Goal: Use online tool/utility: Utilize a website feature to perform a specific function

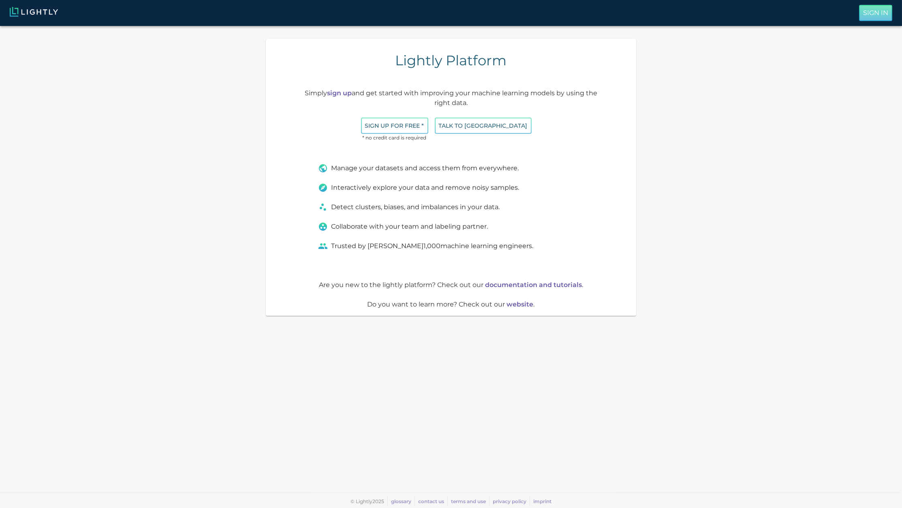
click at [879, 16] on p "Sign In" at bounding box center [875, 13] width 25 height 10
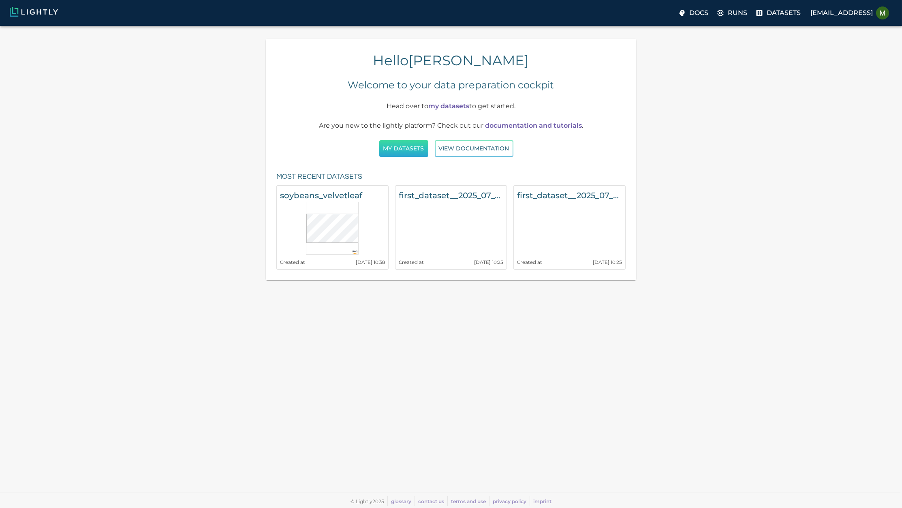
click at [400, 150] on button "My Datasets" at bounding box center [403, 148] width 49 height 17
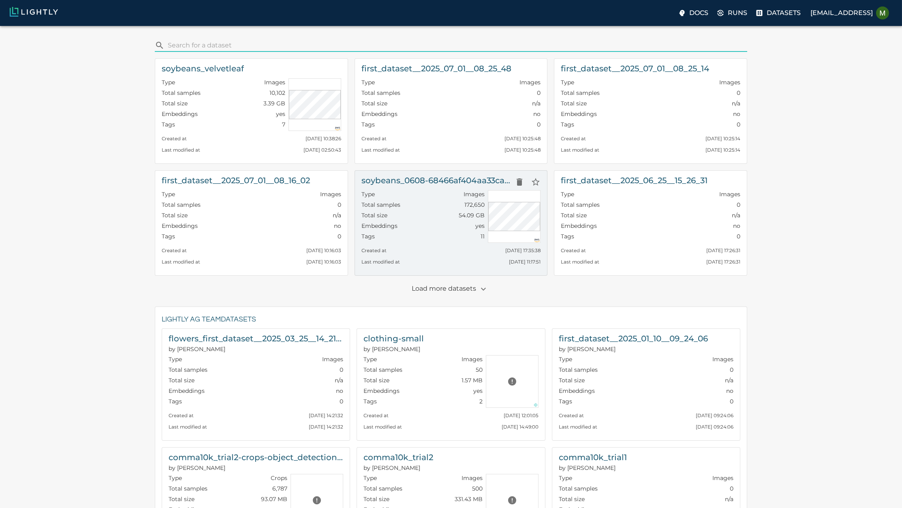
click at [403, 177] on h6 "soybeans_0608-68466af404aa33cae55f6201_nrg_jpg" at bounding box center [437, 180] width 150 height 13
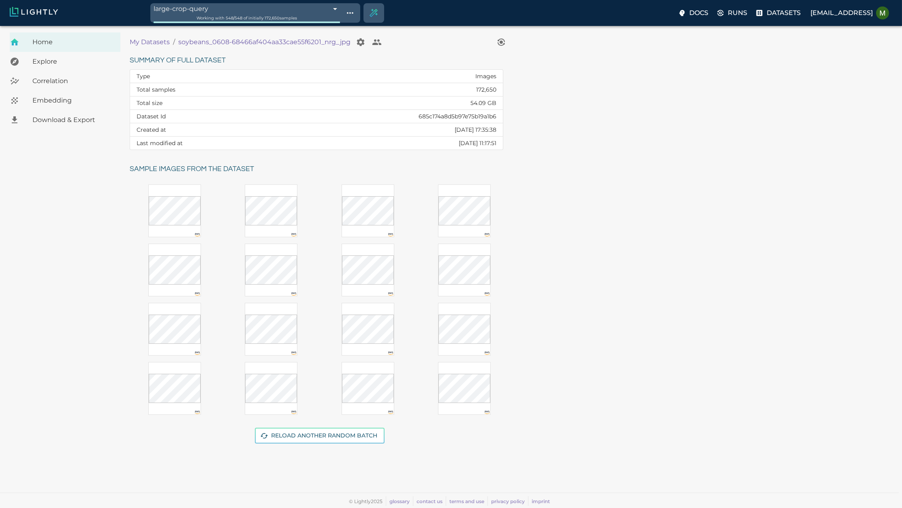
click at [63, 100] on span "Embedding" at bounding box center [72, 101] width 81 height 10
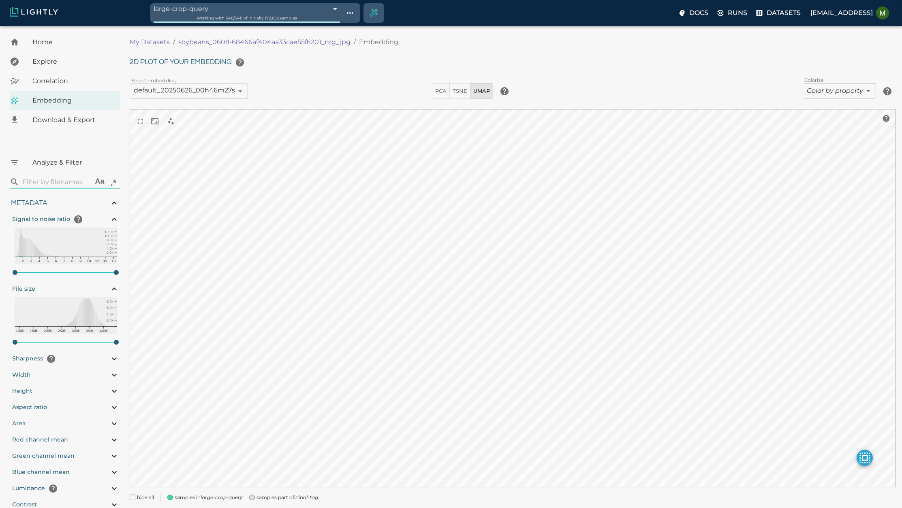
type input "1.01926637632285"
type input "13.4052663763228"
type input "1.10426637632285"
type input "13.4052663763228"
type input "1.10426637632285"
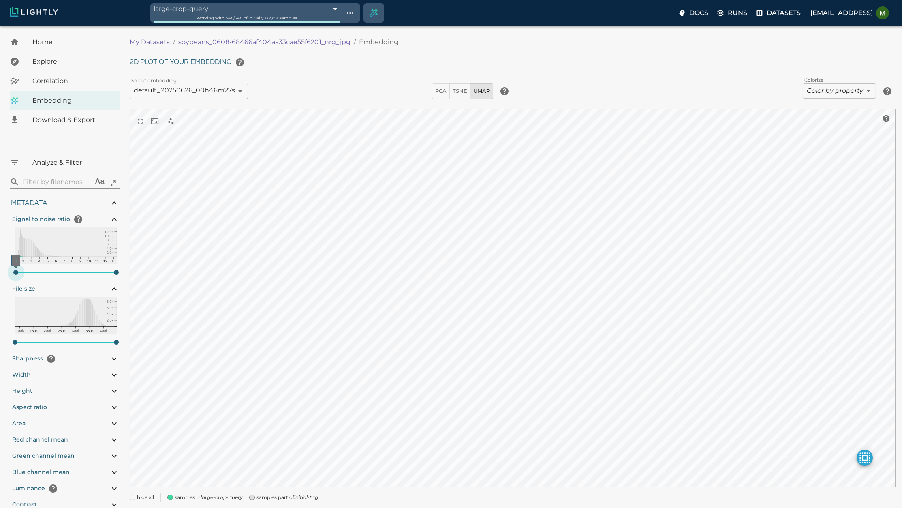
type input "13.4052663763228"
type input "4.98332834243774"
type input "90.2033283424377"
type input "1.10426637632285"
type input "13.4052663763228"
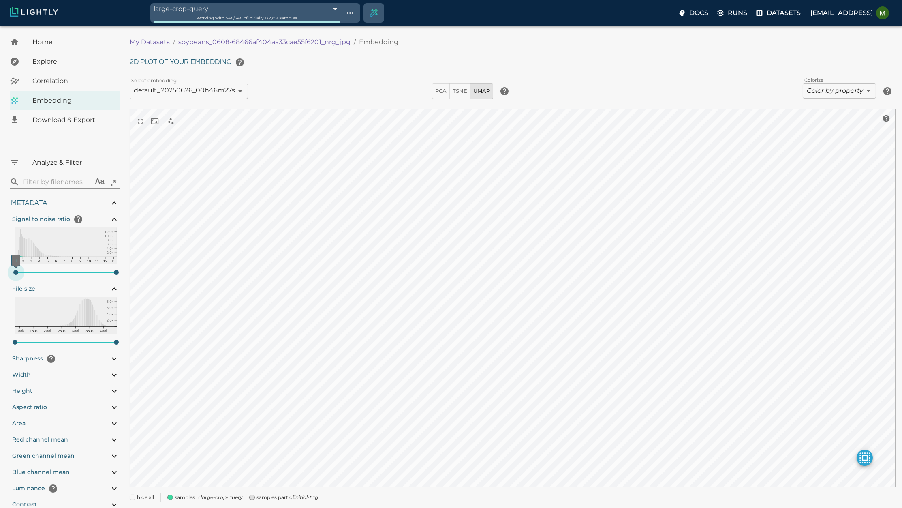
type input "4.98332834243774"
type input "90.2033283424377"
type input "1.10426637632285"
type input "13.4052663763228"
type input "4.98332834243774"
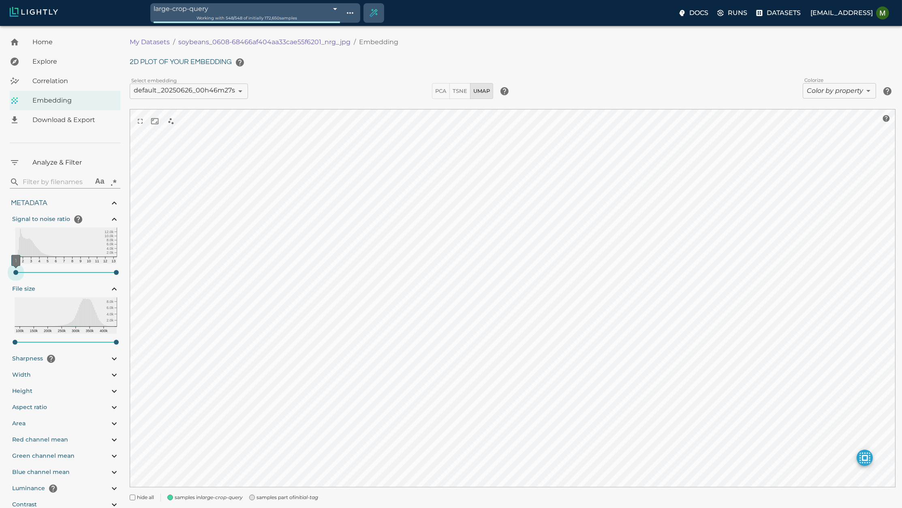
type input "90.2033283424377"
type input "1.15126637632285"
type input "13.4052663763228"
type input "1.29126637632285"
type input "13.4052663763228"
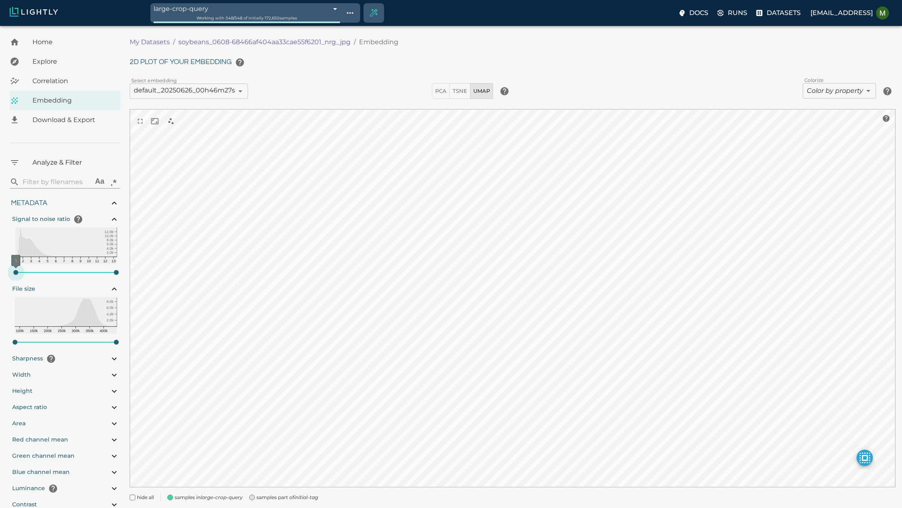
type input "1.61826637632285"
type input "13.4052663763228"
type input "1.99226637632285"
type input "13.4052663763228"
type input "2.46026637632285"
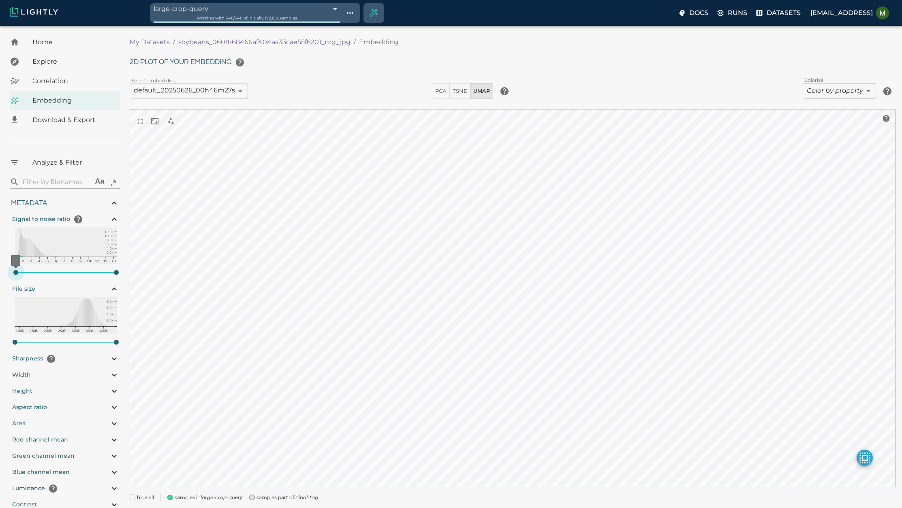
type input "13.4052663763228"
type input "3.63026637632285"
type input "13.4052663763228"
type input "4.98332834243774"
type input "90.2033283424377"
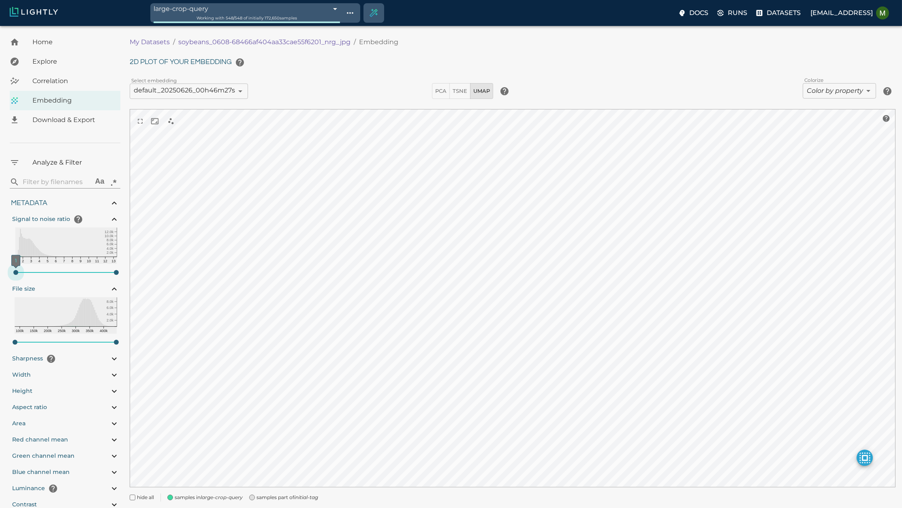
type input "3.91026637632285"
type input "13.4052663763228"
type input "4.98332834243774"
type input "90.2033283424377"
type input "4.05126637632285"
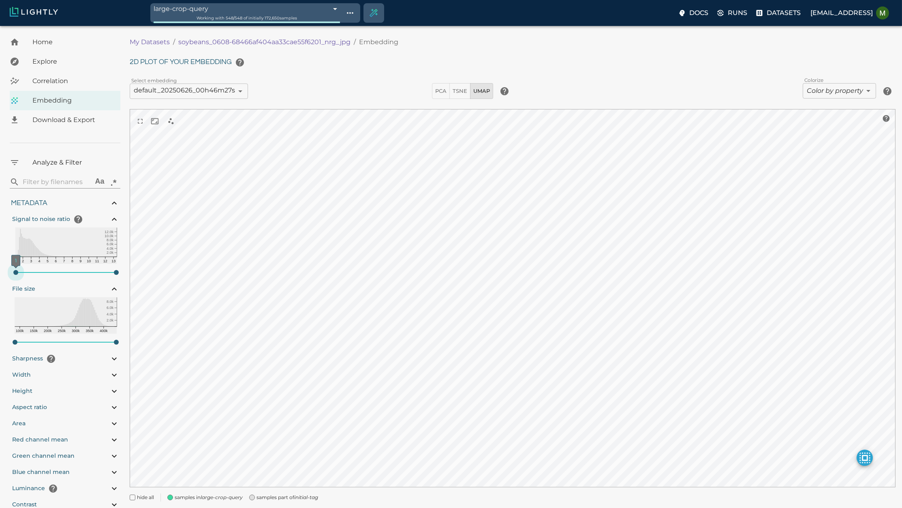
type input "13.4052663763228"
type input "4.19126637632285"
type input "13.4052663763228"
type input "4.23826637632285"
type input "13.4052663763228"
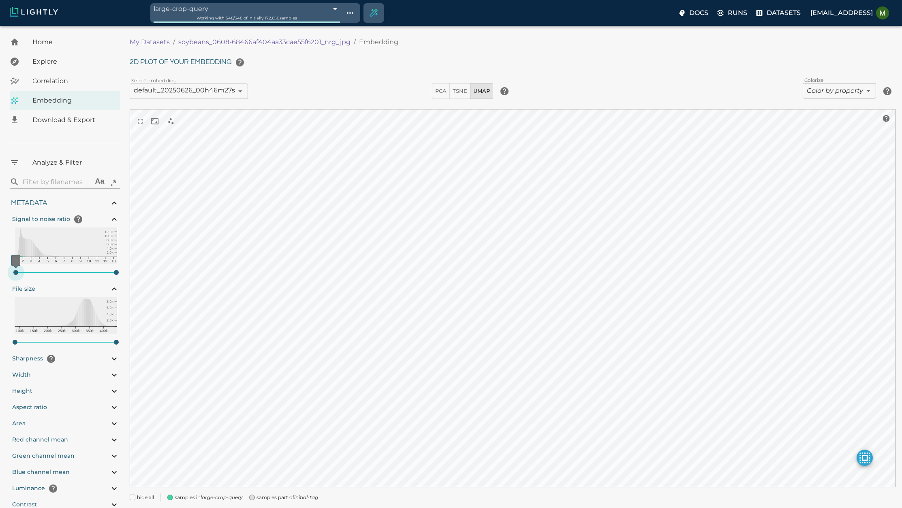
type input "4.28426637632285"
type input "13.4052663763228"
type input "4.33126637632285"
type input "13.4052663763228"
type input "4.33126637632285"
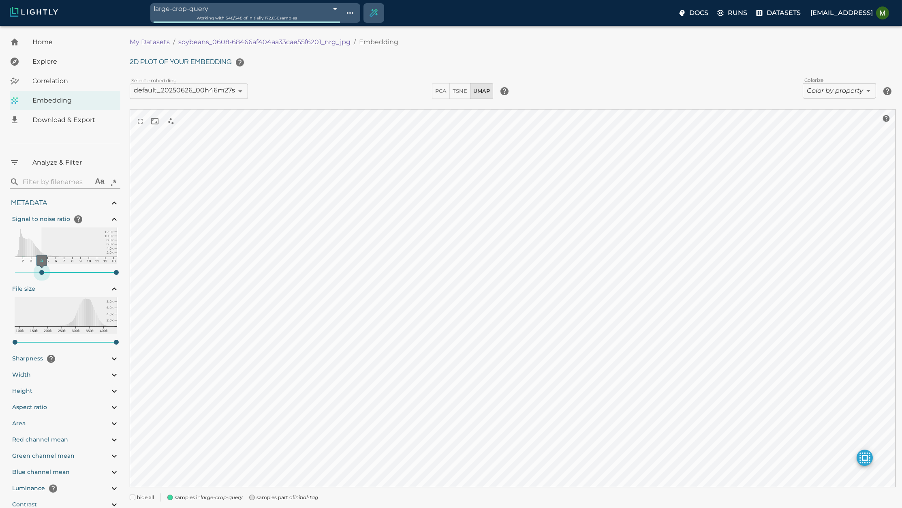
type input "13.4052663763228"
type input "4.98332834243774"
type input "90.2033283424377"
type input "4.37826637632285"
type input "13.4052663763228"
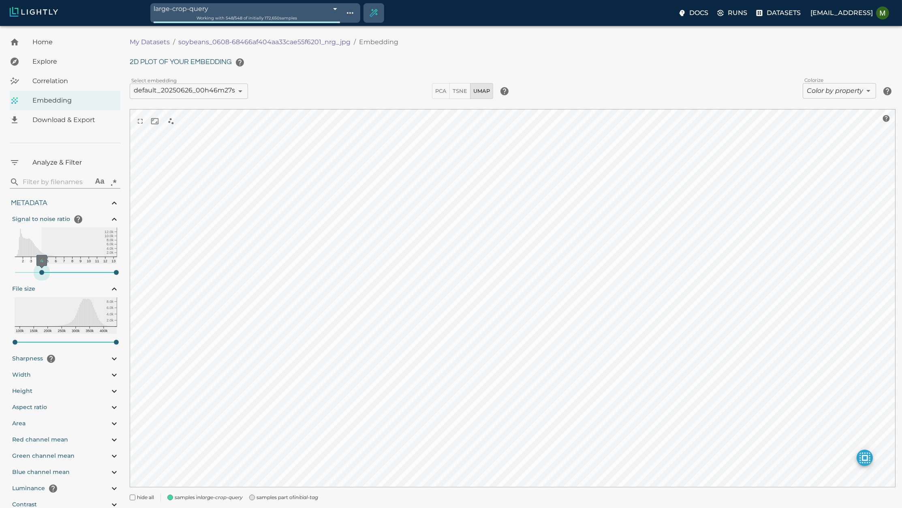
type input "4.98332834243774"
type input "90.2033283424377"
type input "4.42526637632285"
type input "13.4052663763228"
type input "4.47226637632285"
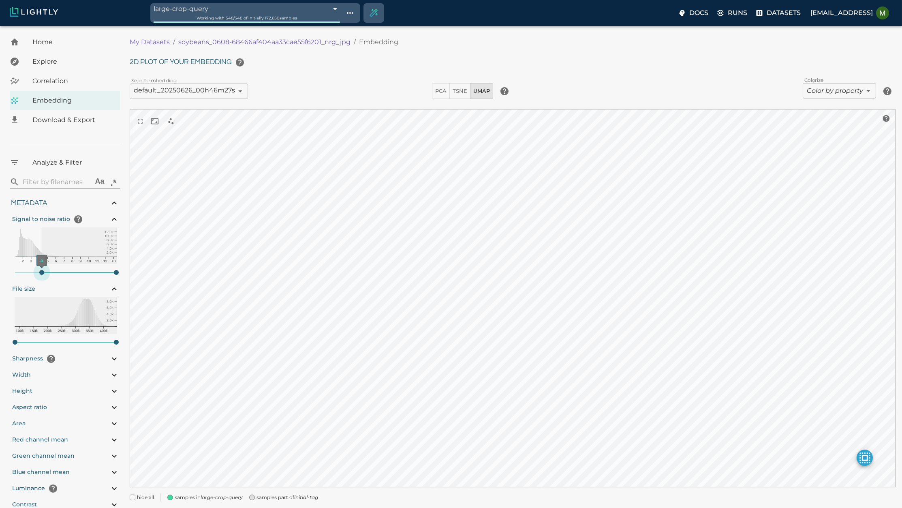
type input "13.4052663763228"
type input "4.51826637632285"
type input "13.4052663763228"
type input "4.56526637632285"
type input "13.4052663763228"
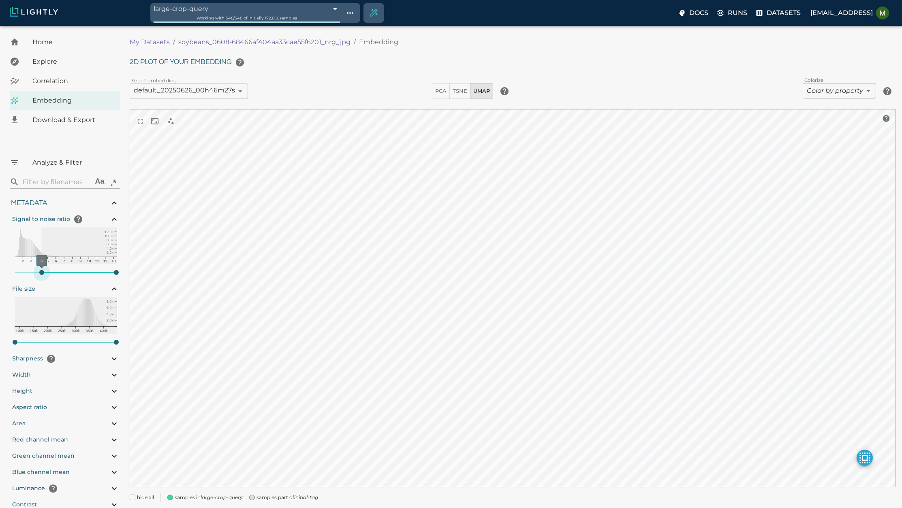
type input "4.98332834243774"
type input "90.2033283424377"
type input "4.56526637632285"
type input "13.4052663763228"
type input "4.98332834243774"
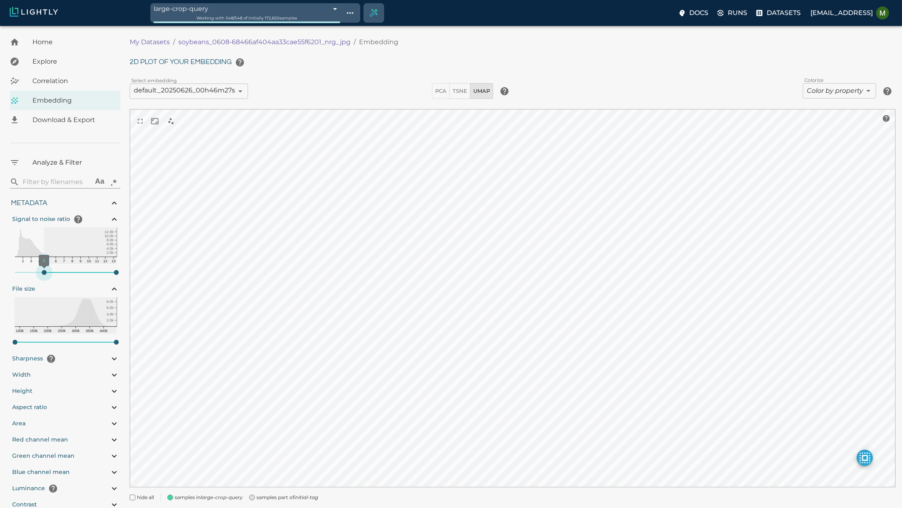
type input "90.2033283424377"
type input "4.56526637632285"
type input "13.4052663763228"
type input "4.98332834243774"
type input "90.2033283424377"
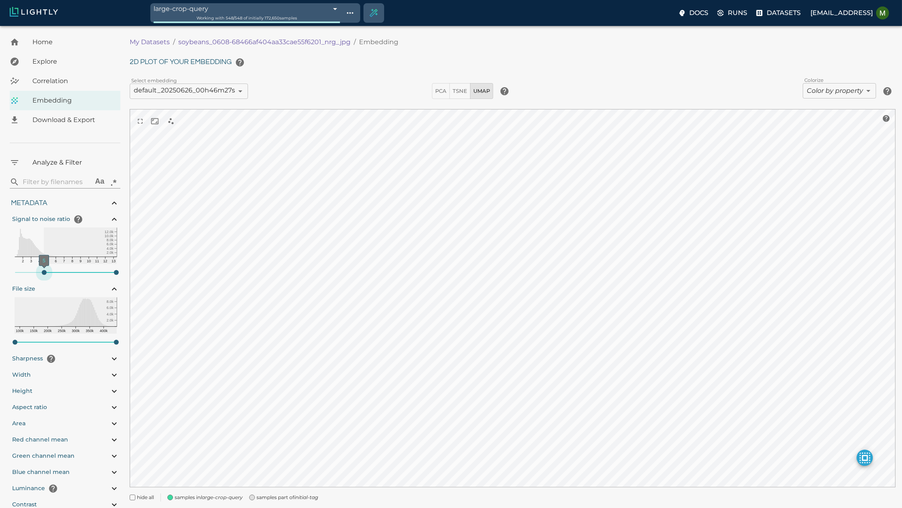
type input "4.56526637632285"
type input "13.4052663763228"
type input "4.98332834243774"
type input "90.2033283424377"
type input "4.51826637632285"
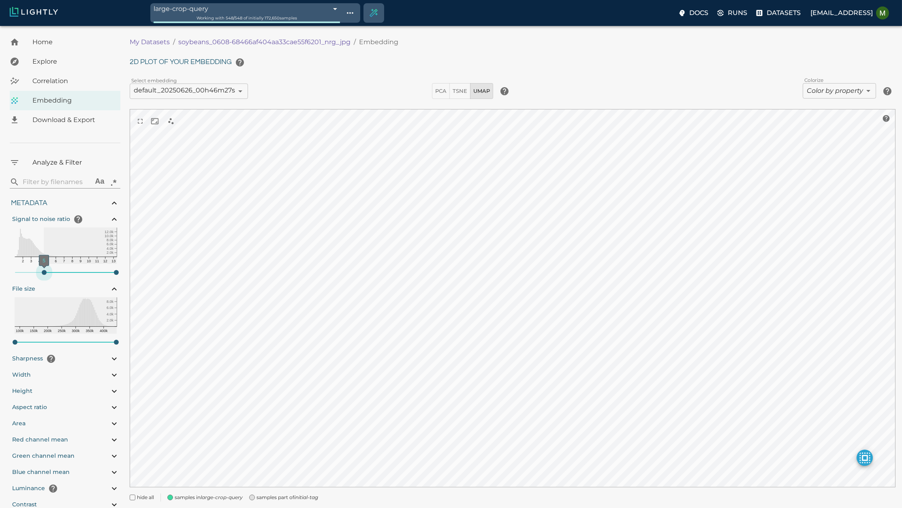
type input "13.4052663763228"
type input "4.47226637632285"
type input "13.4052663763228"
type input "4.98332834243774"
type input "90.2033283424377"
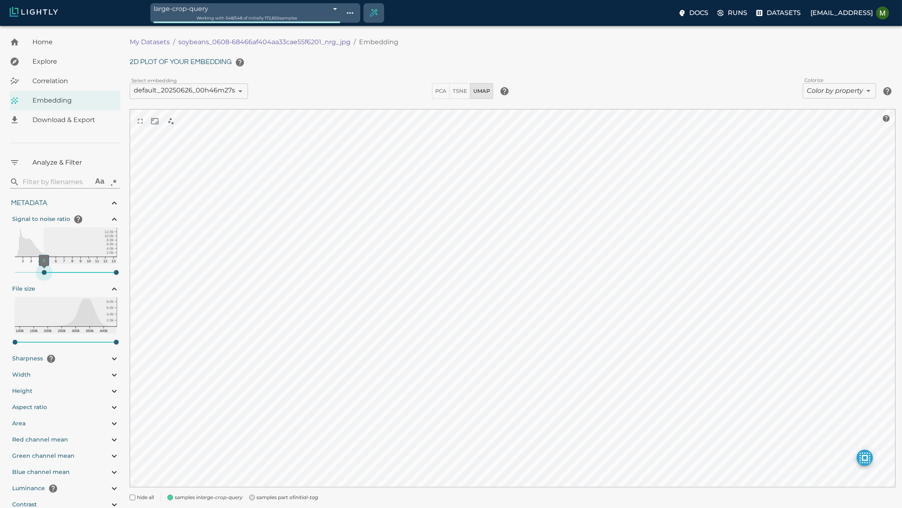
type input "4.47226637632285"
type input "13.4052663763228"
type input "4.98332834243774"
type input "90.2033283424377"
type input "4.42526637632285"
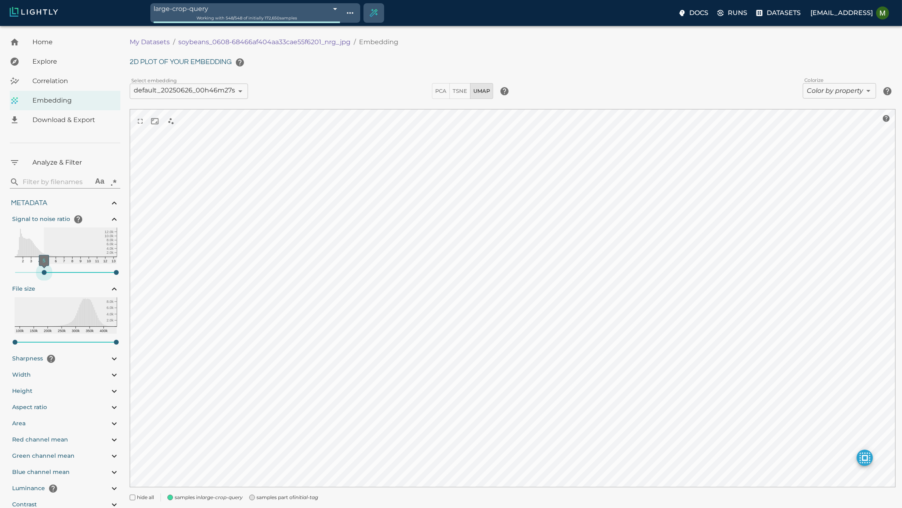
type input "13.4052663763228"
type input "4.37826637632285"
type input "13.4052663763228"
type input "4.33126637632285"
type input "13.4052663763228"
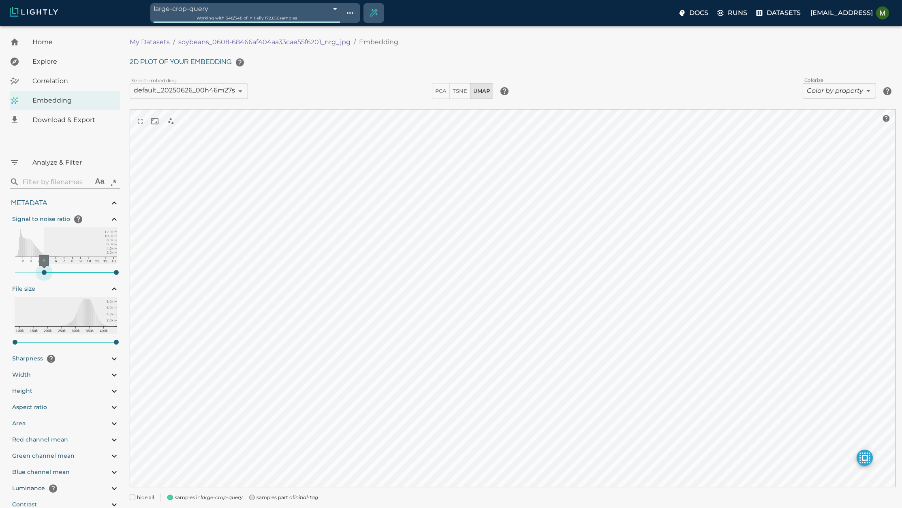
type input "4.28426637632285"
type input "13.4052663763228"
type input "4.23826637632285"
type input "13.4052663763228"
type input "4.19126637632285"
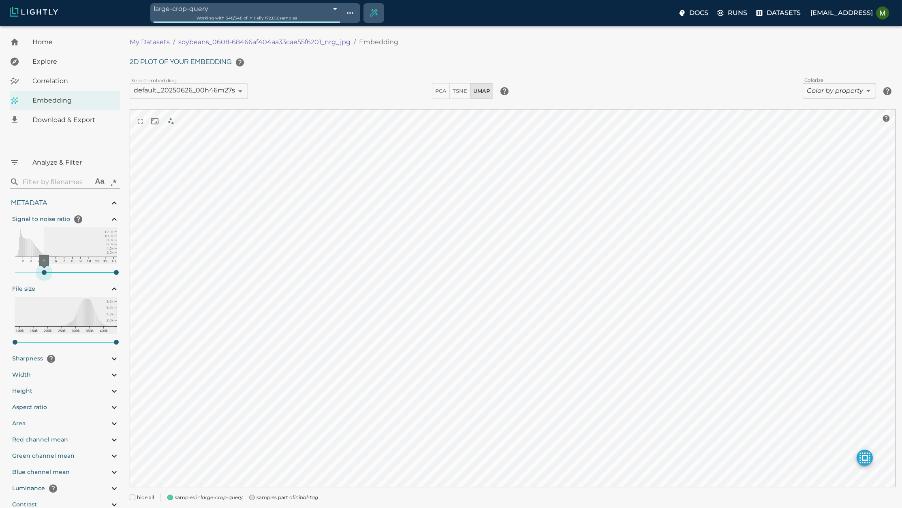
type input "13.4052663763228"
type input "4.09726637632285"
type input "13.4052663763228"
type input "4.05126637632285"
type input "13.4052663763228"
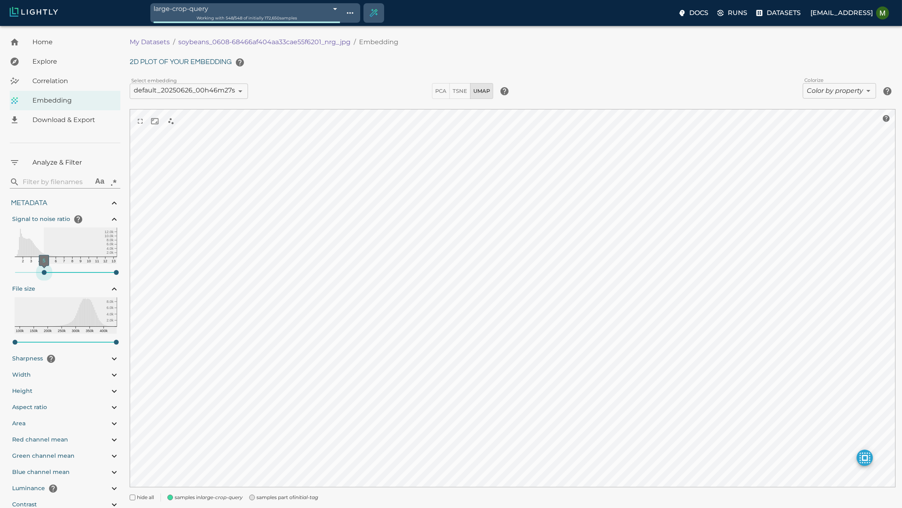
type input "4.98332834243774"
type input "90.2033283424377"
type input "4.00426637632285"
type input "13.4052663763228"
type input "4.98332834243774"
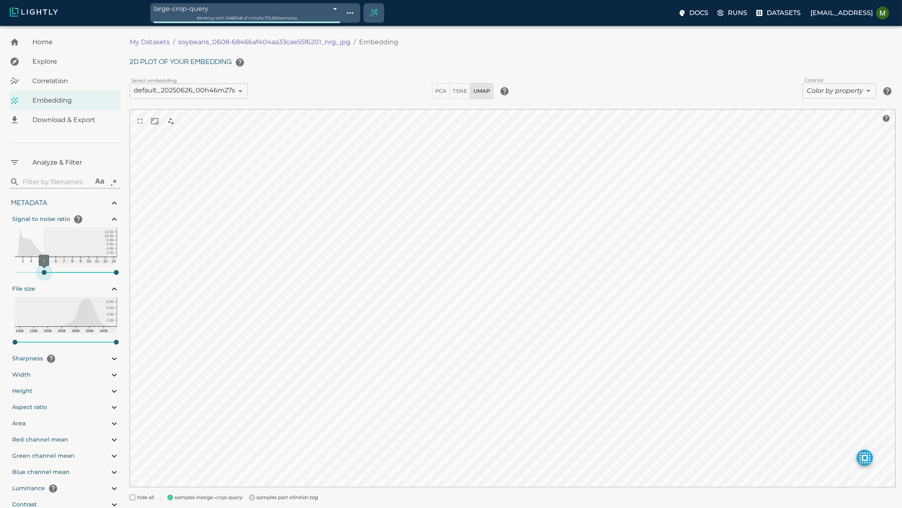
type input "90.2033283424377"
type input "3.95726637632285"
type input "13.4052663763228"
type input "3.91026637632285"
type input "13.4052663763228"
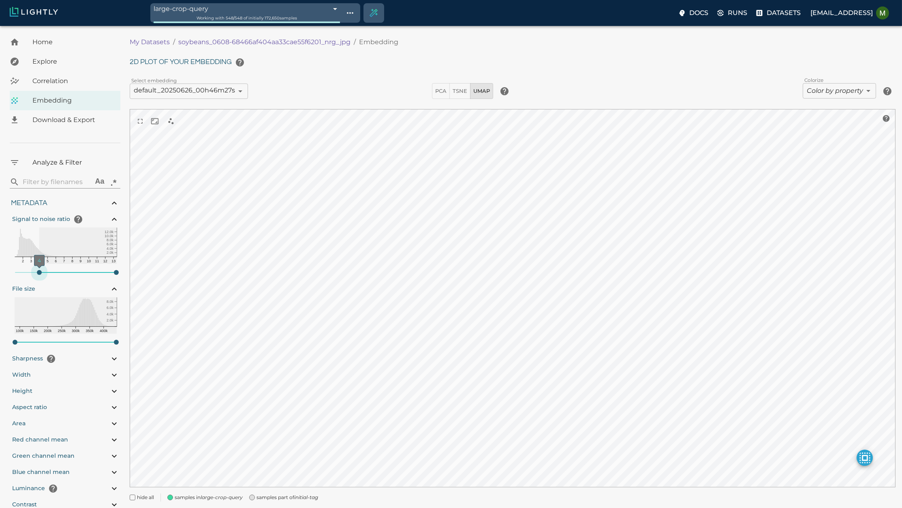
type input "3.91026637632285"
type input "13.4052663763228"
type input "4.98332834243774"
type input "90.2033283424377"
type input "3.91026637632285"
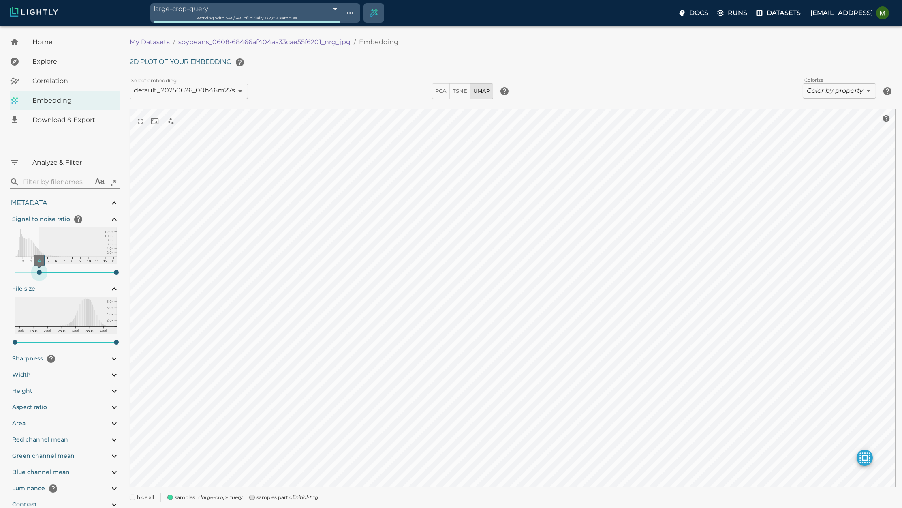
type input "13.4052663763228"
type input "4.98332834243774"
type input "90.2033283424377"
type input "3.86326637632285"
type input "13.4052663763228"
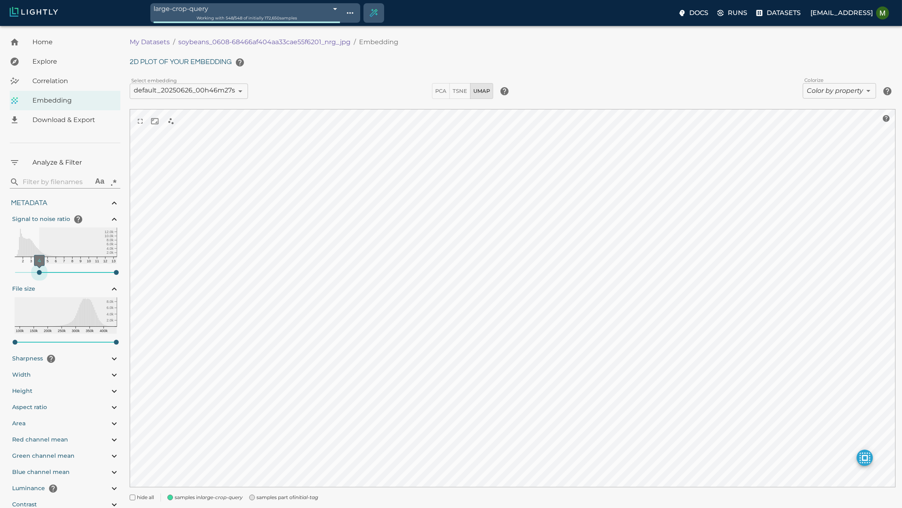
type input "3.81726637632285"
type input "13.4052663763228"
type input "3.77026637632285"
type input "13.4052663763228"
type input "3.77026637632285"
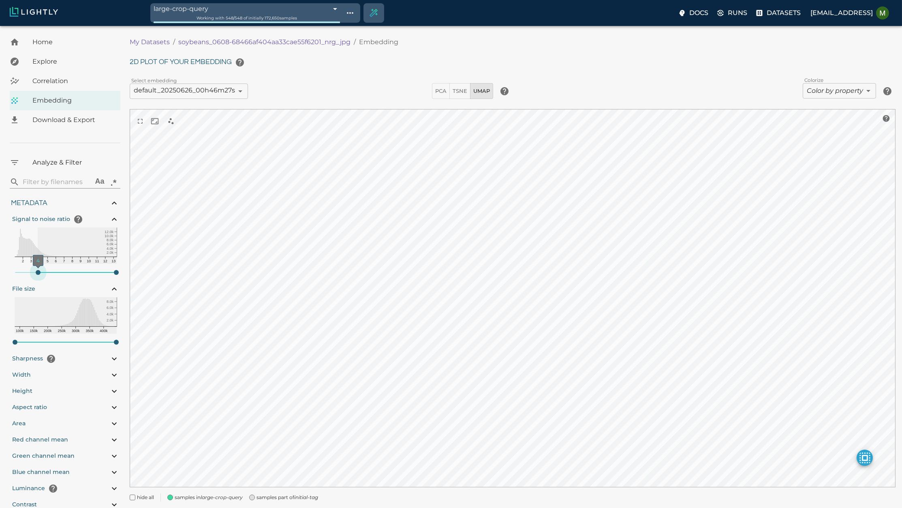
type input "13.4052663763228"
type input "4.98332834243774"
type input "90.2033283424377"
type input "3.77026637632285"
type input "13.4052663763228"
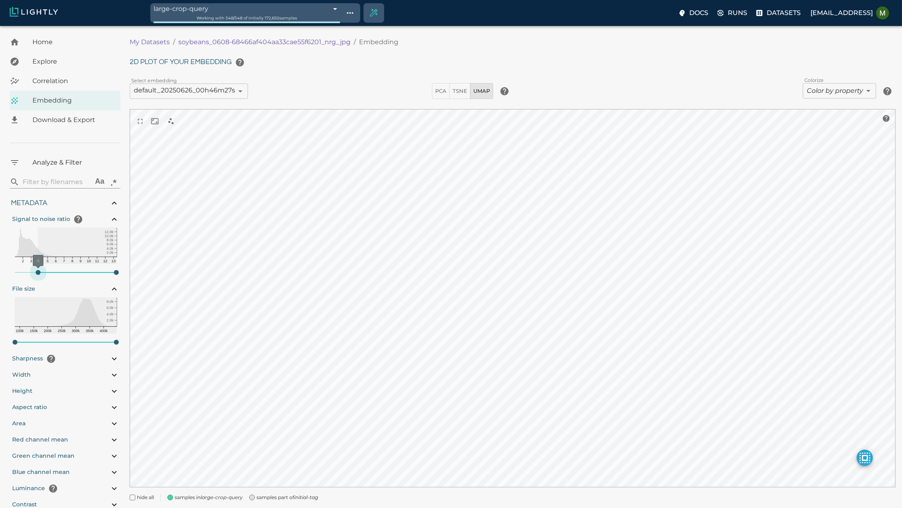
type input "4.98332834243774"
type input "90.2033283424377"
type input "3.72326637632285"
type input "13.4052663763228"
type input "3.67626637632285"
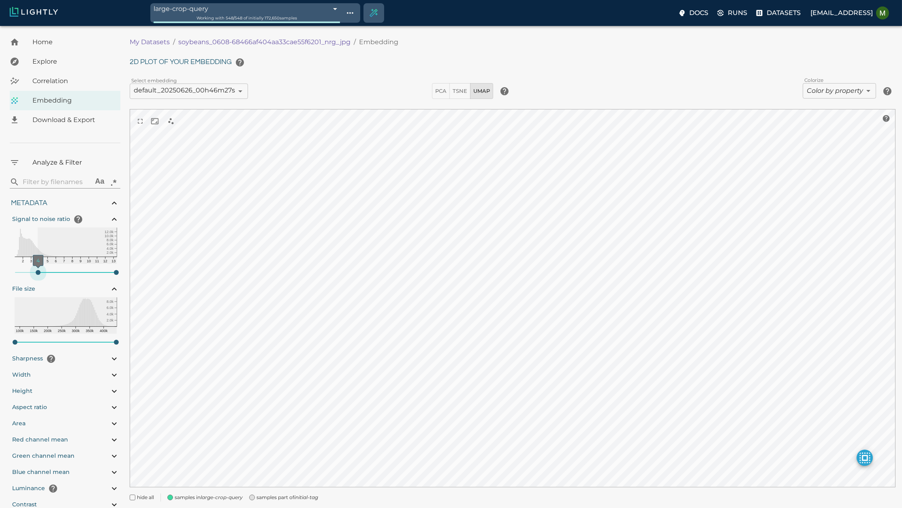
type input "13.4052663763228"
type input "3.63026637632285"
type input "13.4052663763228"
type input "3.58326637632285"
type input "13.4052663763228"
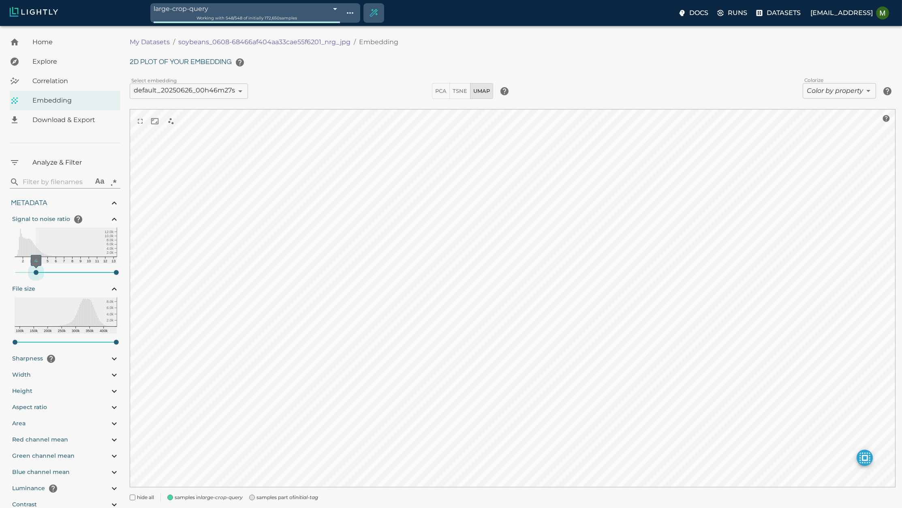
type input "3.53626637632285"
type input "13.4052663763228"
type input "4.98332834243774"
type input "90.2033283424377"
type input "3.53626637632285"
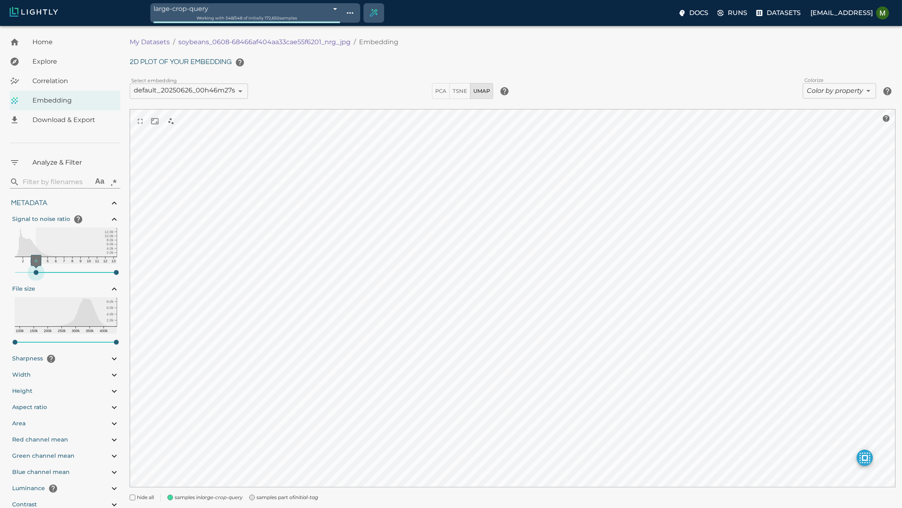
type input "13.4052663763228"
type input "4.98332834243774"
type input "90.2033283424377"
type input "3.44226637632285"
type input "13.4052663763228"
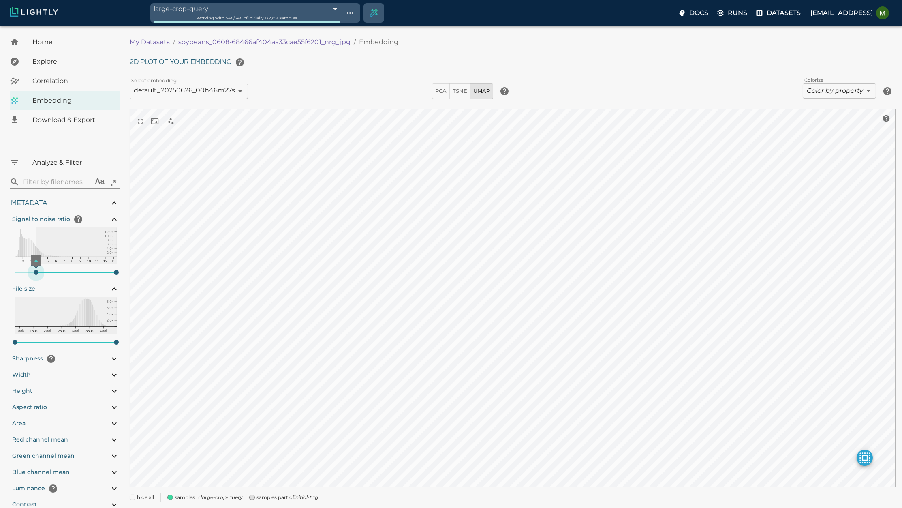
type input "3.39626637632285"
type input "13.4052663763228"
type input "3.34926637632285"
type input "13.4052663763228"
type input "3.30226637632285"
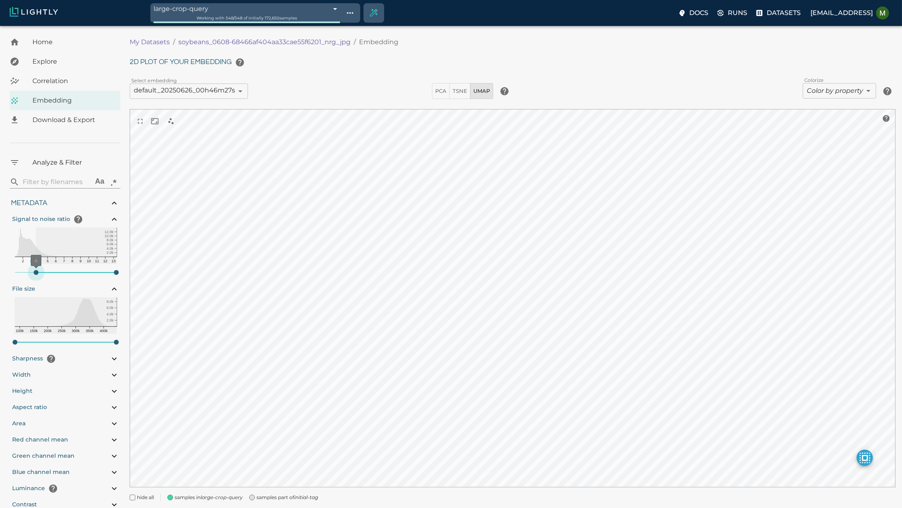
type input "13.4052663763228"
type input "3.25526637632285"
type input "13.4052663763228"
type input "3.20926637632285"
type input "13.4052663763228"
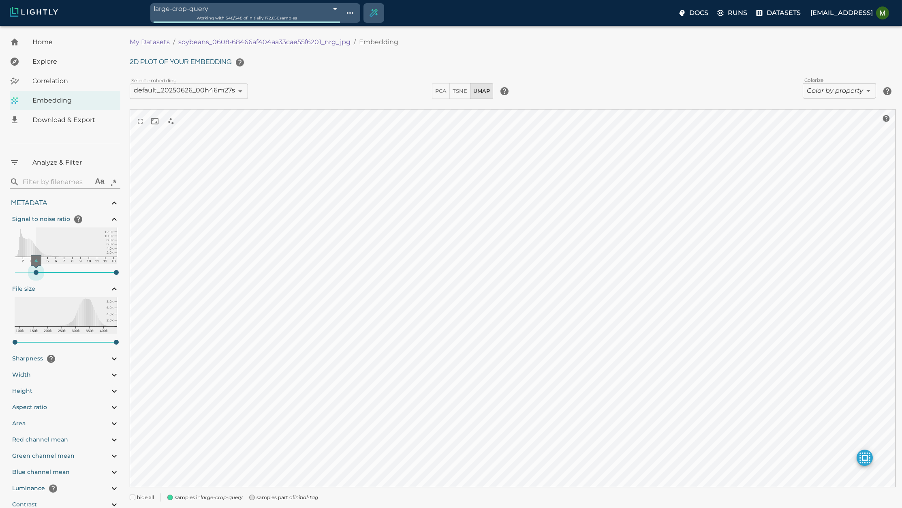
type input "3.20926637632285"
type input "13.4052663763228"
type input "4.98332834243774"
type input "90.2033283424377"
type input "3.20926637632285"
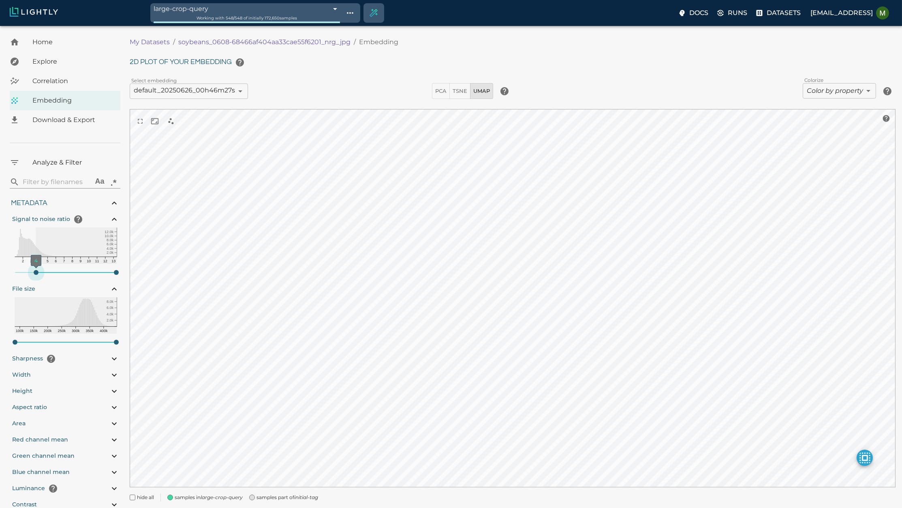
type input "13.4052663763228"
type input "4.98332834243774"
type input "90.2033283424377"
type input "3.16226637632285"
type input "13.4052663763228"
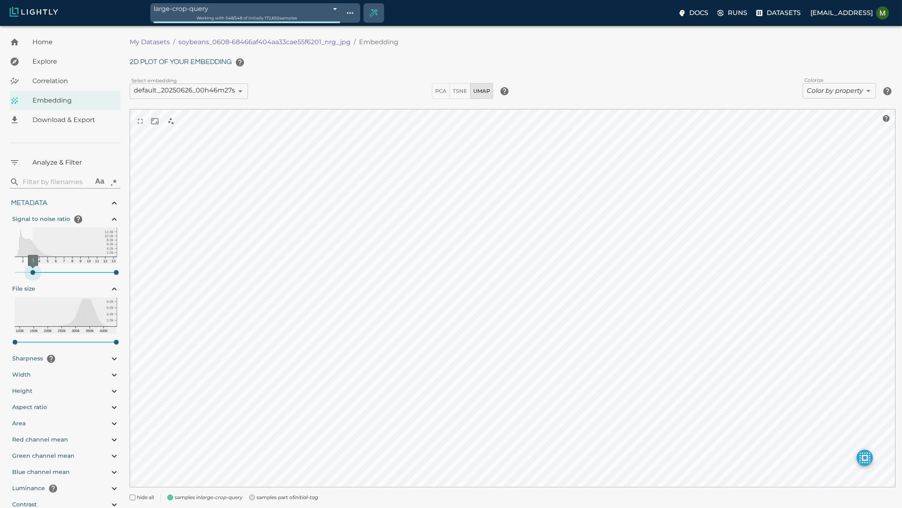
type input "3.11526637632285"
type input "13.4052663763228"
type input "4.98332834243774"
type input "90.2033283424377"
type input "2.83426637632285"
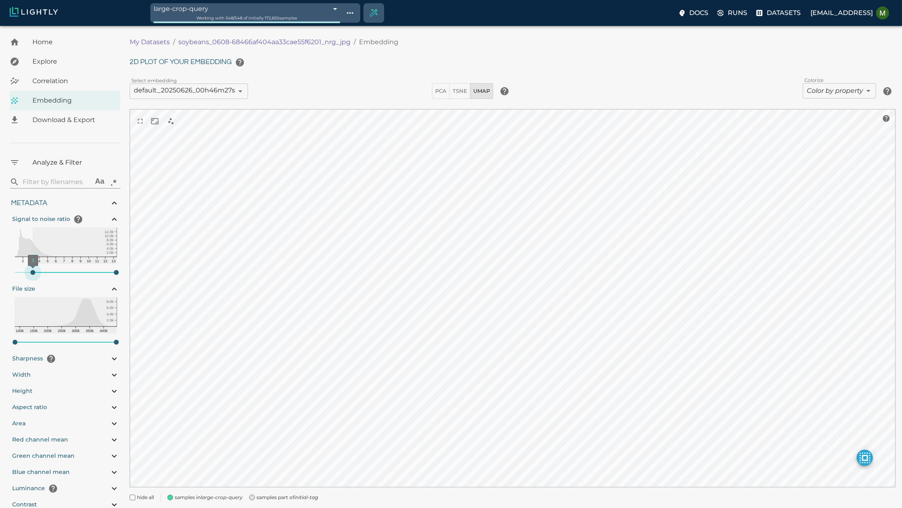
type input "13.4052663763228"
type input "4.98332834243774"
type input "90.2033283424377"
type input "2.22626637632285"
type input "13.4052663763228"
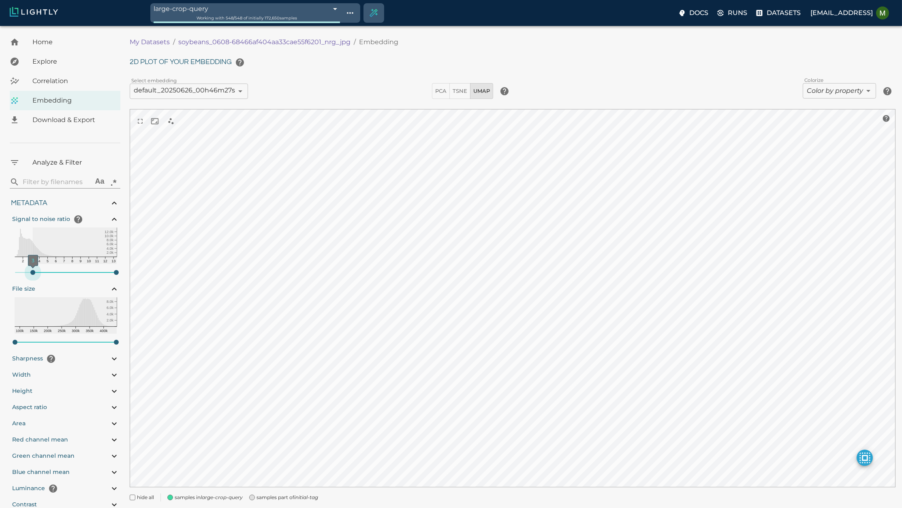
type input "1.75926637632285"
type input "13.4052663763228"
type input "1.19726637632285"
type input "13.4052663763228"
type input "1.01926637632285"
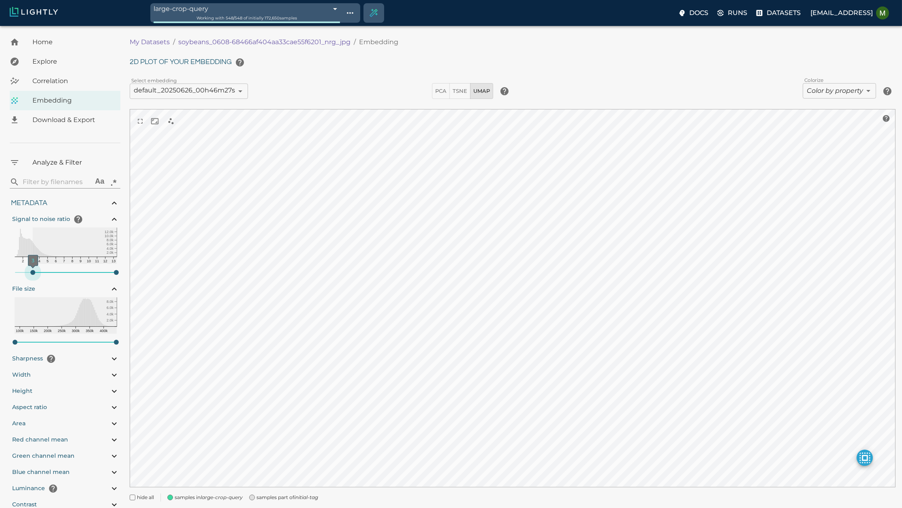
type input "13.4052663763228"
type input "1.01926637632285"
type input "13.4052663763228"
type input "1.01926637632285"
type input "13.4052663763228"
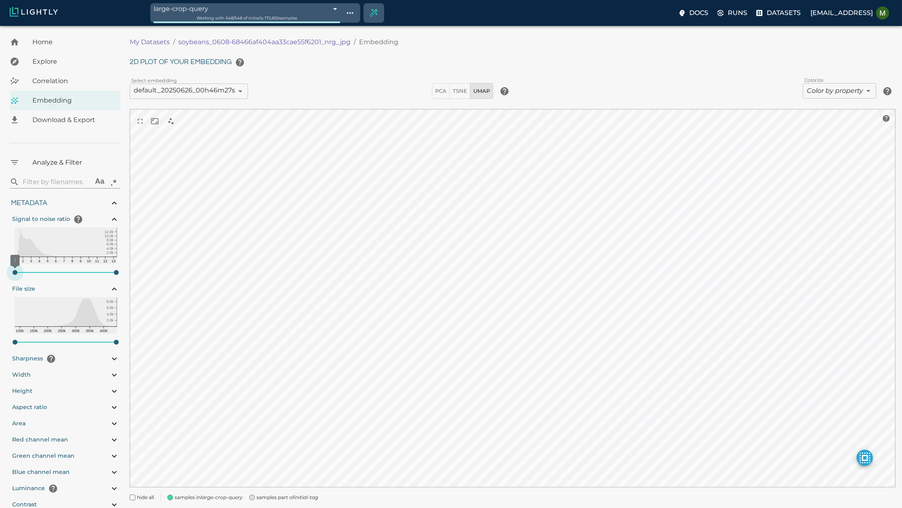
type input "4.98332834243774"
type input "90.2033283424377"
type input "1.01926637632285"
type input "13.4052663763228"
type input "4.98332834243774"
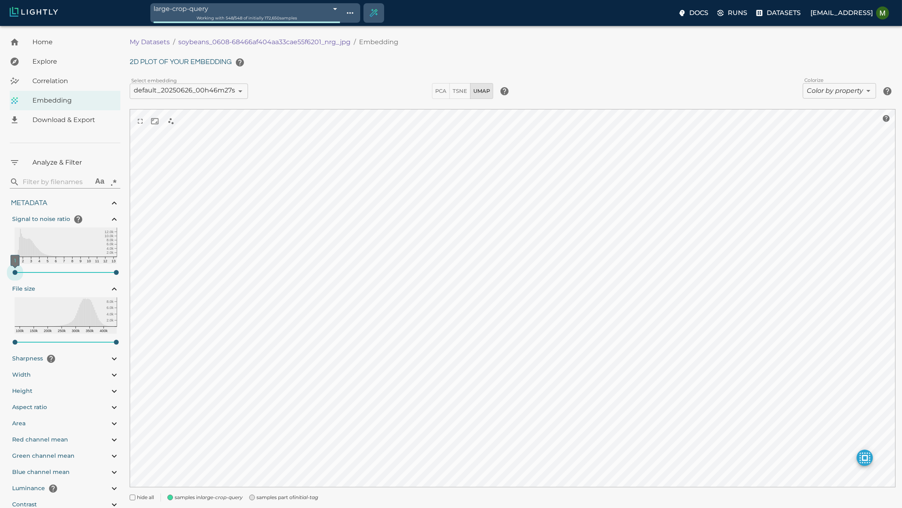
type input "90.2033283424377"
drag, startPoint x: 16, startPoint y: 271, endPoint x: -10, endPoint y: 266, distance: 26.0
click at [0, 266] on html "large-crop-query 68c0e457de19f9d88f33aab5 Working with 548 / 548 of initially 1…" at bounding box center [451, 265] width 902 height 531
type input "1.01926637632285"
type input "13.4052663763228"
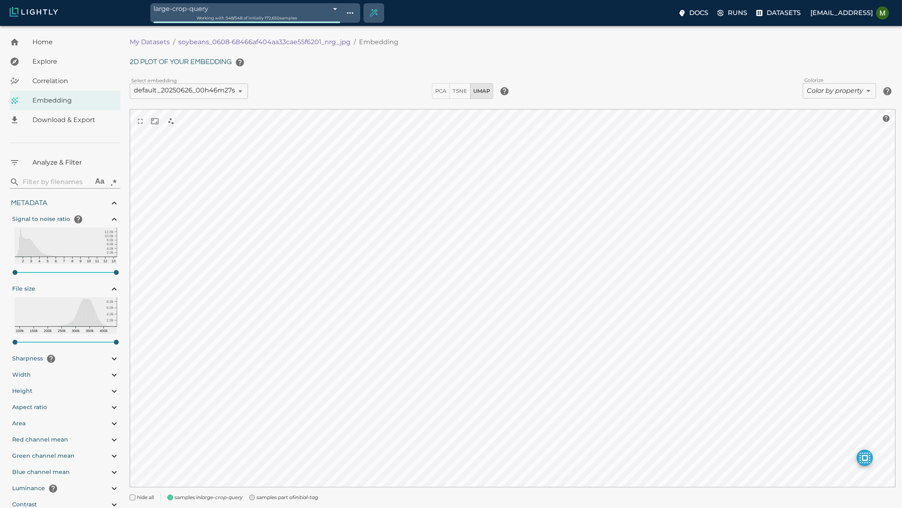
click at [201, 26] on body "large-crop-query 68c0e457de19f9d88f33aab5 Working with 548 / 548 of initially 1…" at bounding box center [451, 278] width 902 height 505
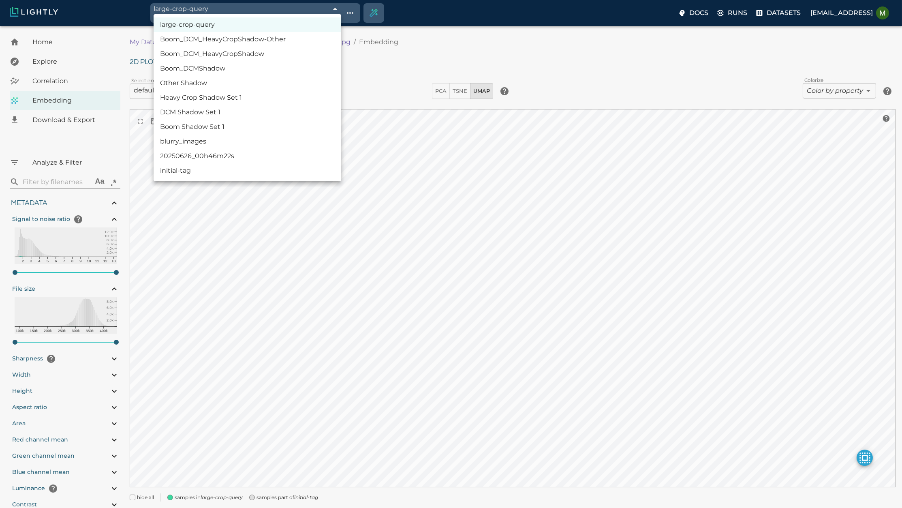
click at [181, 177] on ul "large-crop-query Boom_DCM_HeavyCropShadow-Other Boom_DCM_HeavyCropShadow Boom_D…" at bounding box center [248, 97] width 188 height 167
click at [191, 170] on li "initial-tag" at bounding box center [248, 170] width 188 height 15
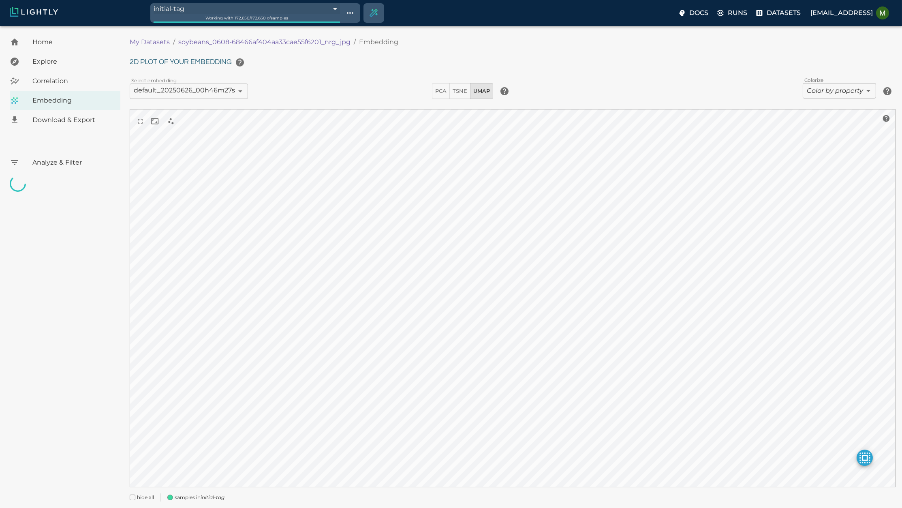
type input "685c985ee91ea18b8afc73b6"
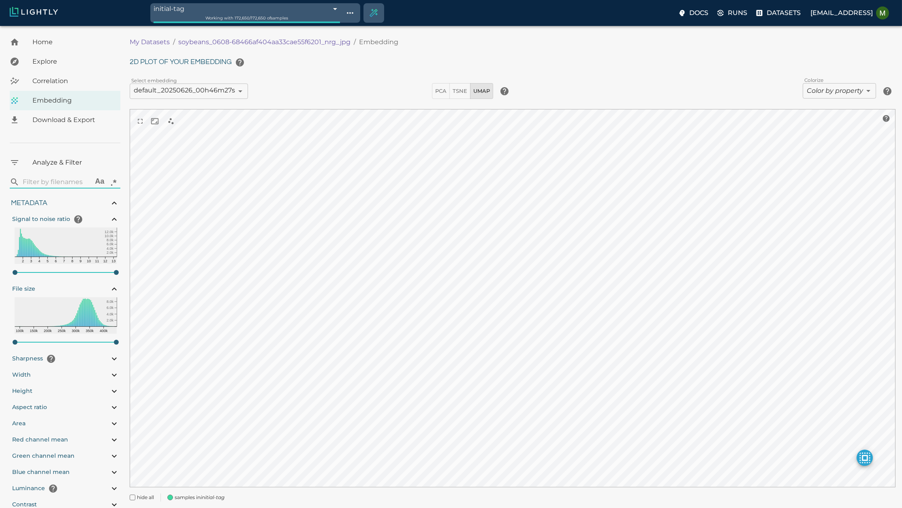
type input "1.01926637632285"
drag, startPoint x: 15, startPoint y: 271, endPoint x: 41, endPoint y: 272, distance: 26.4
click at [42, 272] on span "4" at bounding box center [40, 272] width 5 height 5
drag, startPoint x: 42, startPoint y: 271, endPoint x: -21, endPoint y: 270, distance: 63.7
click at [0, 270] on html "initial-tag 685c985ee91ea18b8afc73b6 Working with 172,650 / 172,650 of samples …" at bounding box center [451, 265] width 902 height 531
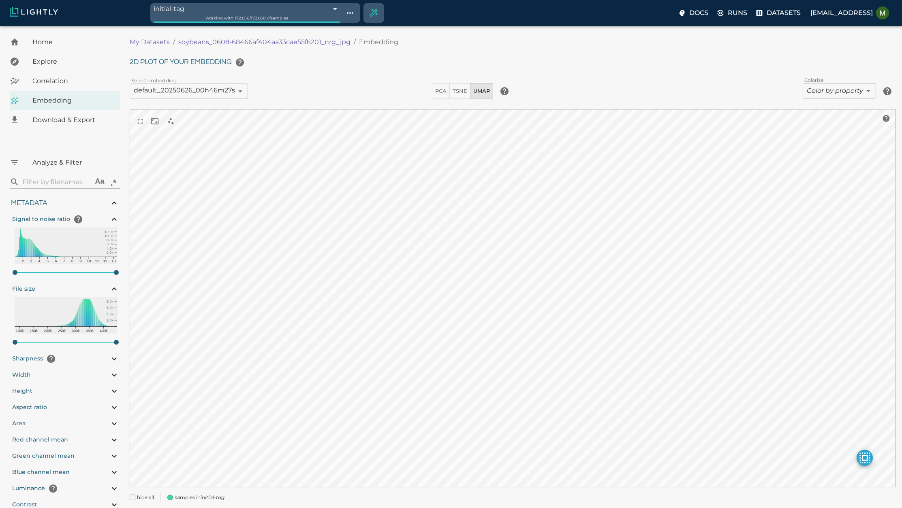
click at [280, 26] on body "initial-tag 685c985ee91ea18b8afc73b6 Working with 172,650 / 172,650 of samples …" at bounding box center [451, 278] width 902 height 505
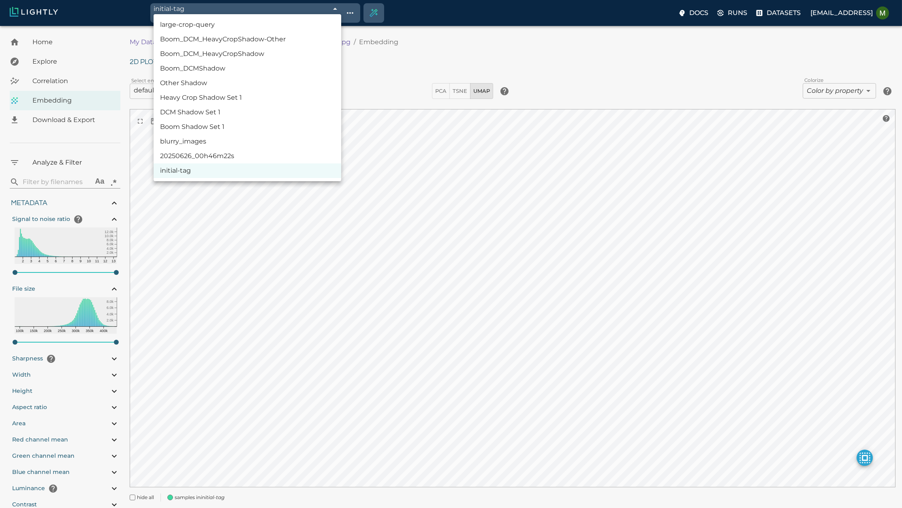
click at [230, 28] on li "large-crop-query" at bounding box center [248, 24] width 188 height 15
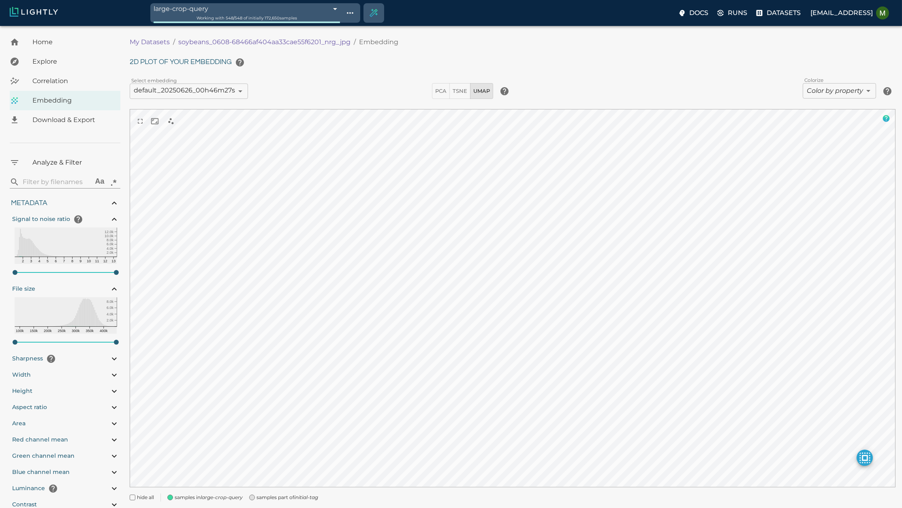
click at [887, 117] on icon "help" at bounding box center [886, 118] width 7 height 7
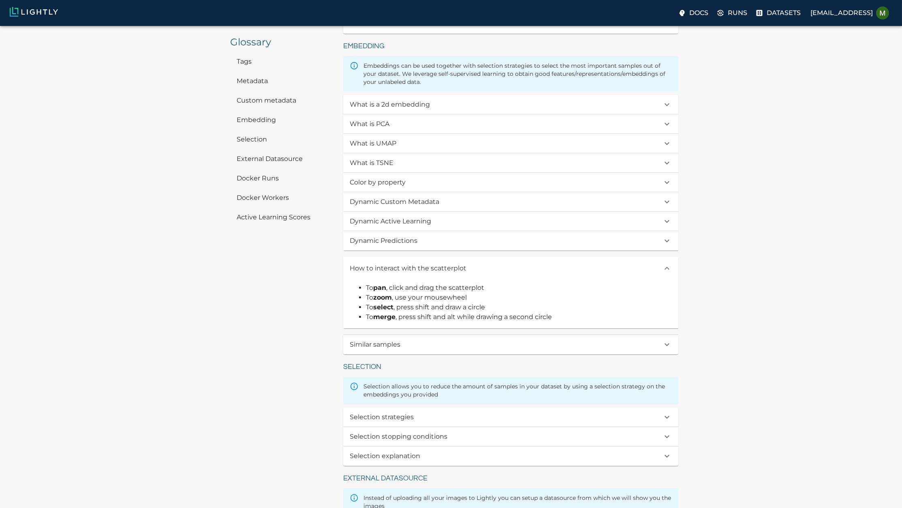
scroll to position [367, 0]
